Goal: Task Accomplishment & Management: Complete application form

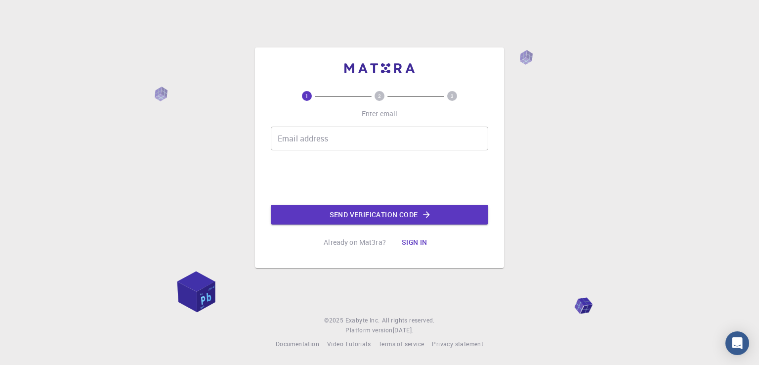
click at [314, 139] on input "Email address" at bounding box center [379, 139] width 217 height 24
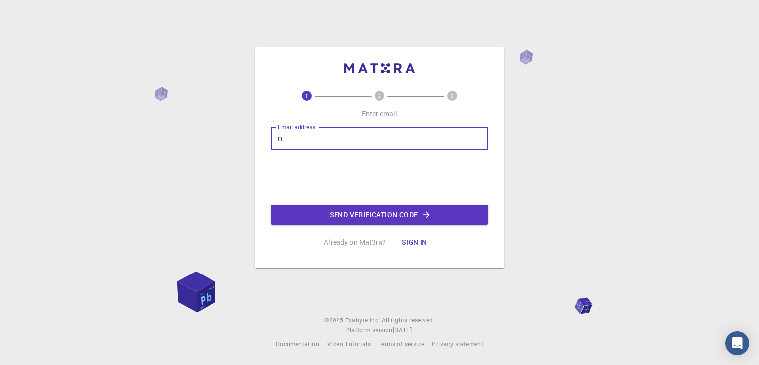
type input "[EMAIL_ADDRESS][DOMAIN_NAME]"
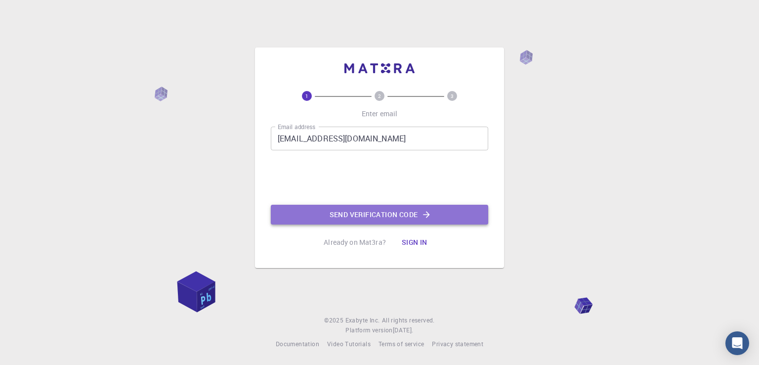
click at [336, 216] on button "Send verification code" at bounding box center [379, 215] width 217 height 20
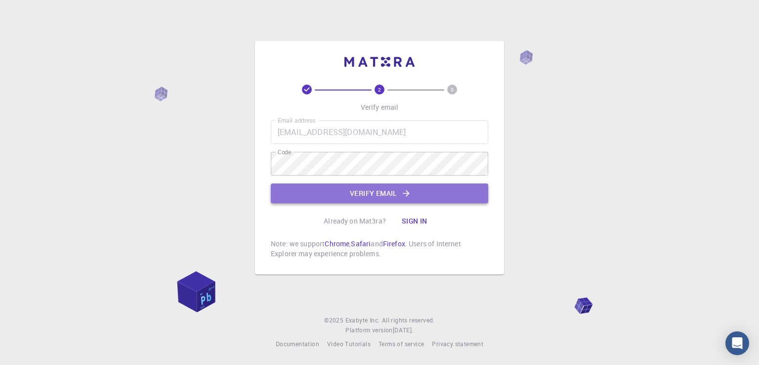
click at [359, 192] on button "Verify email" at bounding box center [379, 193] width 217 height 20
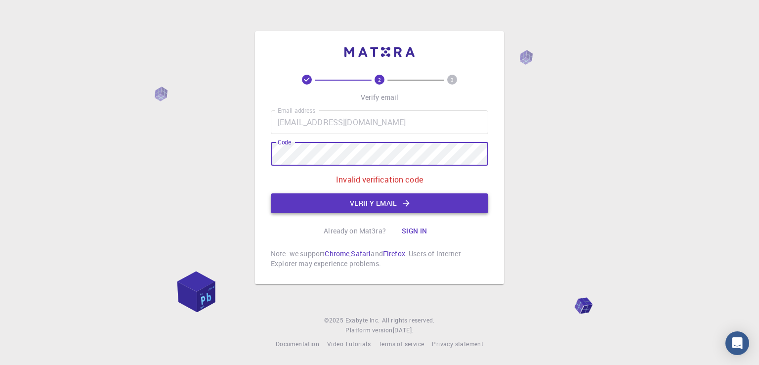
click at [370, 202] on button "Verify email" at bounding box center [379, 203] width 217 height 20
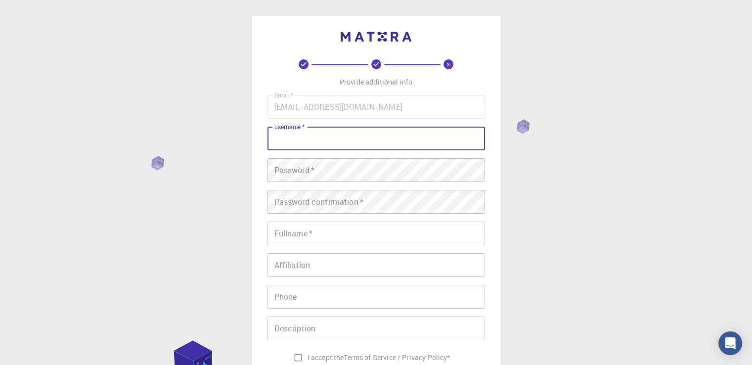
click at [299, 141] on input "username   *" at bounding box center [375, 139] width 217 height 24
type input "[PERSON_NAME]"
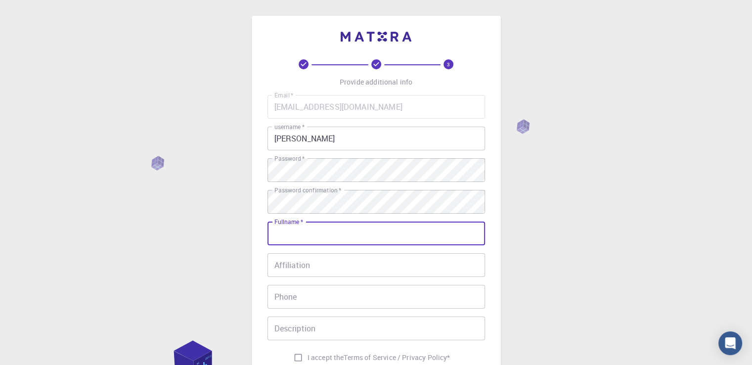
click at [280, 234] on input "Fullname   *" at bounding box center [375, 233] width 217 height 24
type input "[PERSON_NAME] [PERSON_NAME]"
click at [285, 263] on input "Affiliation" at bounding box center [375, 265] width 217 height 24
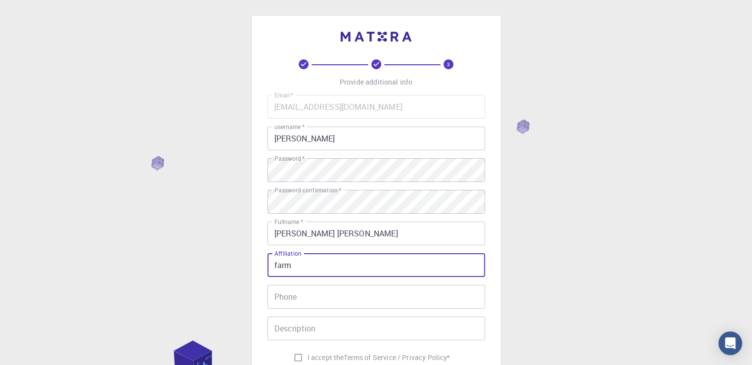
type input "farm"
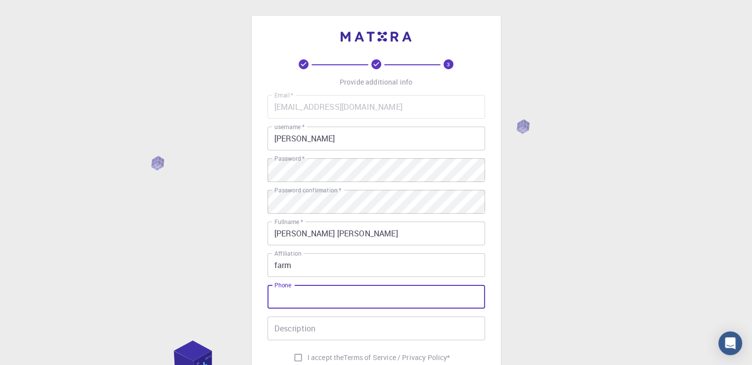
click at [281, 297] on input "Phone" at bounding box center [375, 297] width 217 height 24
type input "[PHONE_NUMBER]"
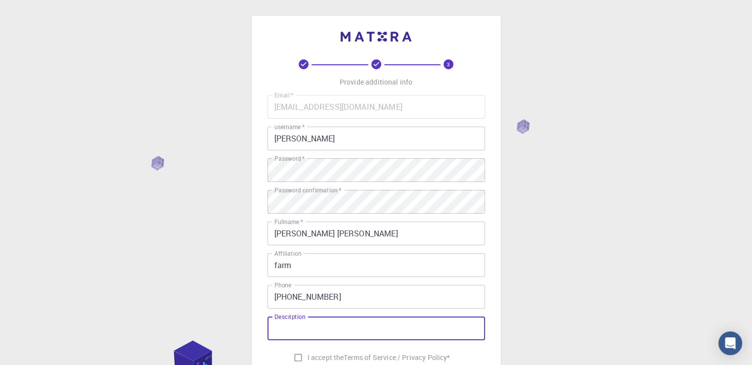
click at [288, 329] on input "Description" at bounding box center [375, 328] width 217 height 24
type input "Manager"
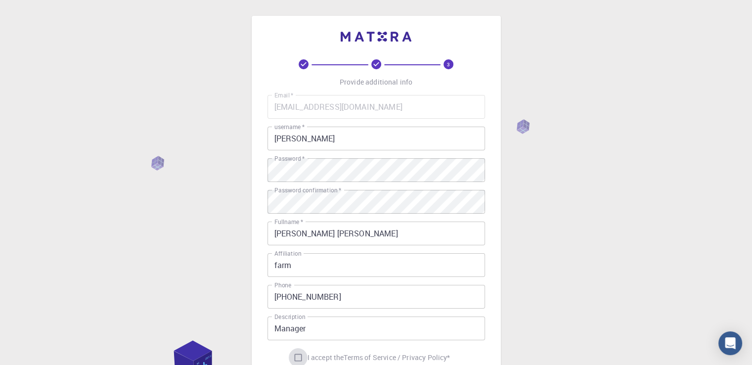
click at [295, 357] on input "I accept the Terms of Service / Privacy Policy *" at bounding box center [298, 357] width 19 height 19
checkbox input "true"
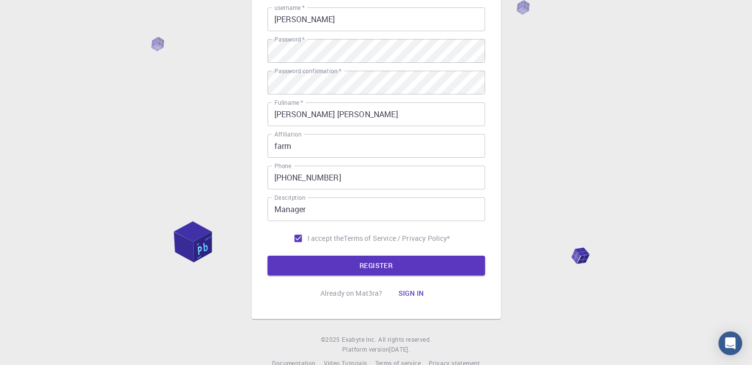
scroll to position [138, 0]
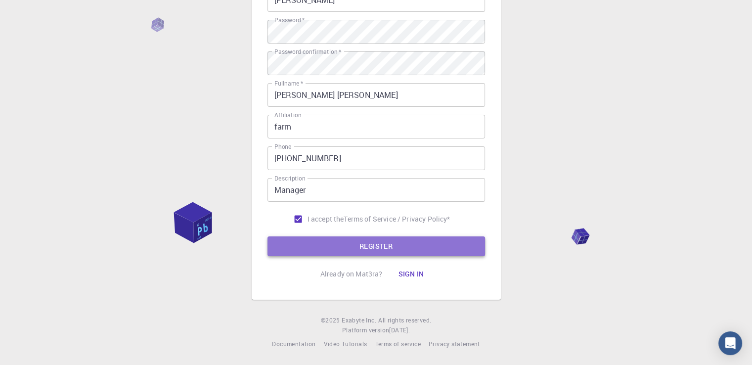
click at [361, 244] on button "REGISTER" at bounding box center [375, 246] width 217 height 20
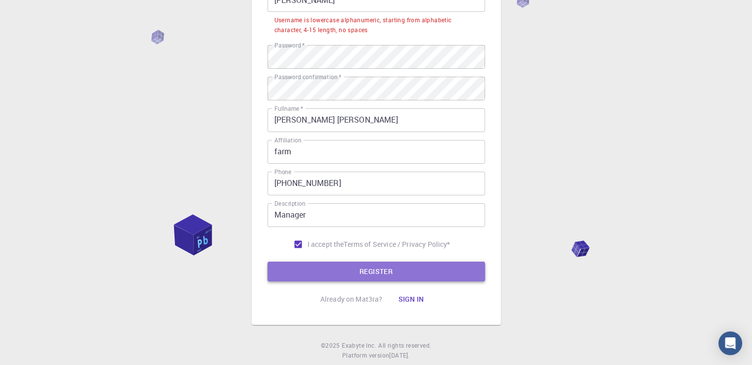
click at [356, 271] on button "REGISTER" at bounding box center [375, 271] width 217 height 20
click at [343, 270] on button "REGISTER" at bounding box center [375, 271] width 217 height 20
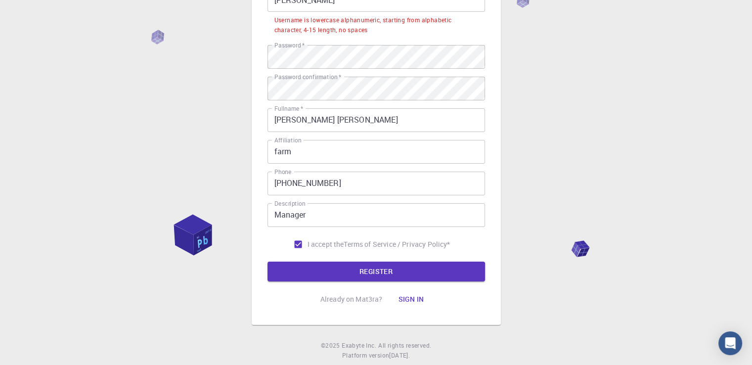
click at [195, 74] on div "3 Provide additional info Email   * [EMAIL_ADDRESS][DOMAIN_NAME] Email   * user…" at bounding box center [376, 126] width 752 height 528
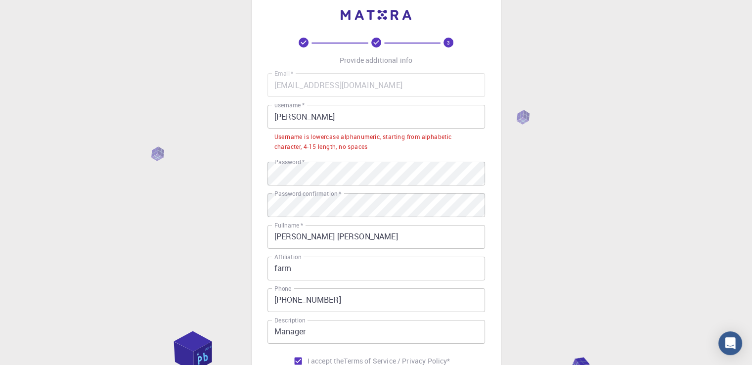
scroll to position [0, 0]
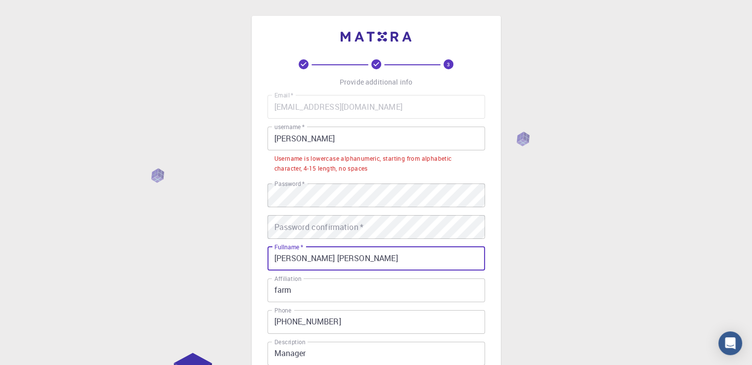
click at [281, 260] on input "[PERSON_NAME] [PERSON_NAME]" at bounding box center [375, 259] width 217 height 24
type input "asir [PERSON_NAME]"
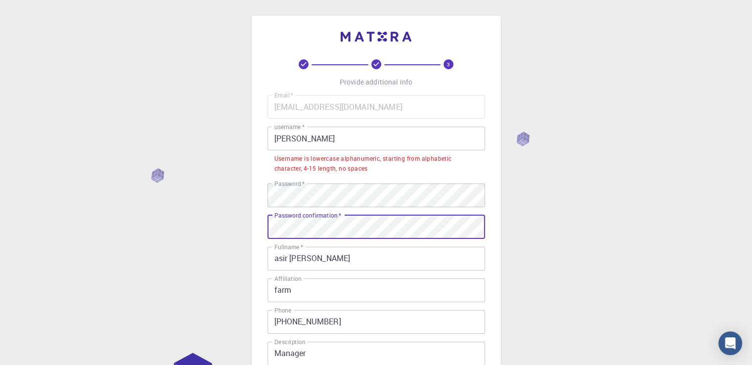
click at [264, 278] on div "3 Provide additional info Email   * [EMAIL_ADDRESS][DOMAIN_NAME] Email   * user…" at bounding box center [376, 239] width 249 height 447
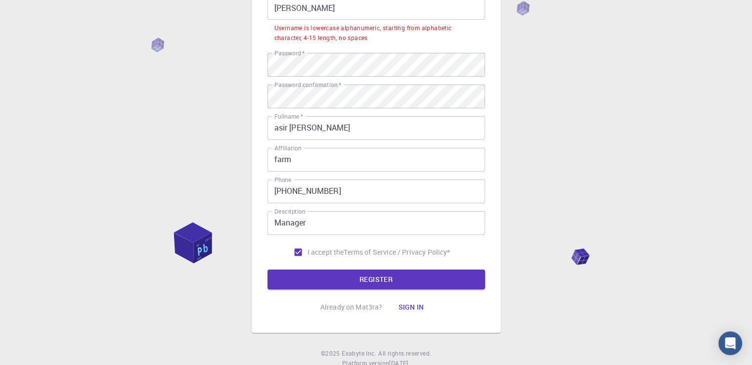
scroll to position [164, 0]
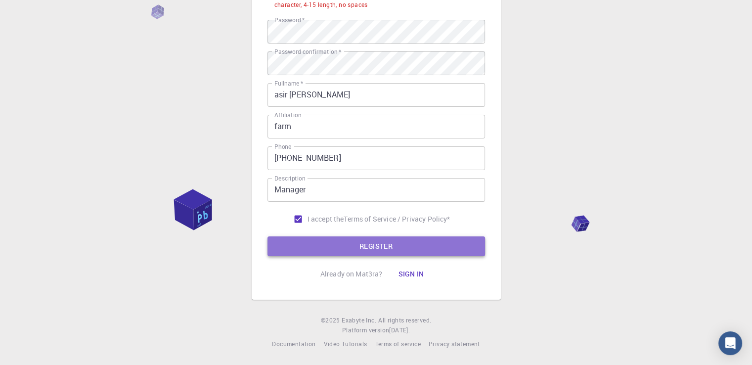
click at [312, 250] on button "REGISTER" at bounding box center [375, 246] width 217 height 20
click at [323, 244] on button "REGISTER" at bounding box center [375, 246] width 217 height 20
click at [372, 246] on button "REGISTER" at bounding box center [375, 246] width 217 height 20
